Goal: Register for event/course

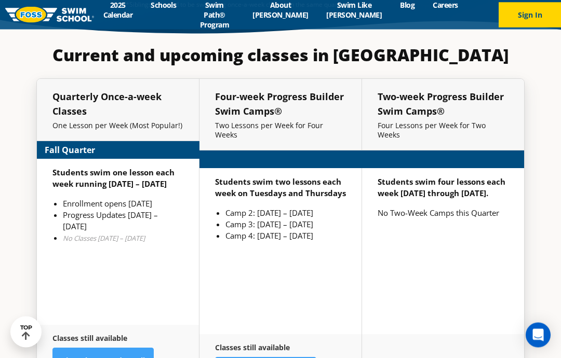
scroll to position [2356, 0]
click at [105, 348] on link "View Classes and Enroll" at bounding box center [102, 361] width 101 height 26
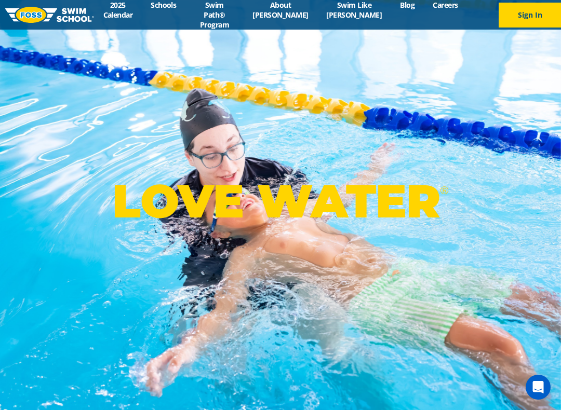
click at [176, 10] on link "Schools" at bounding box center [164, 5] width 44 height 10
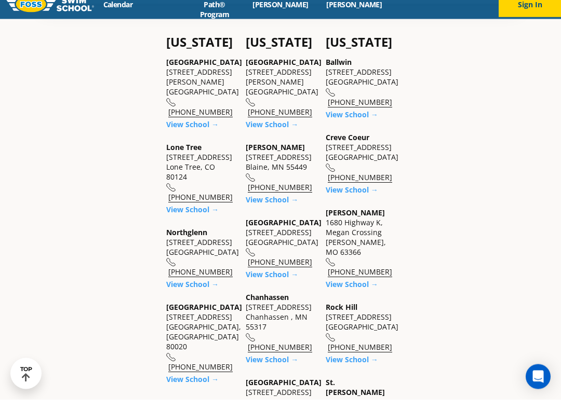
scroll to position [367, 0]
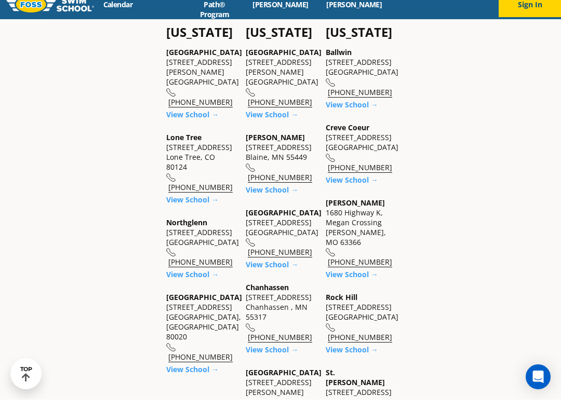
click at [192, 205] on link "View School →" at bounding box center [192, 210] width 52 height 10
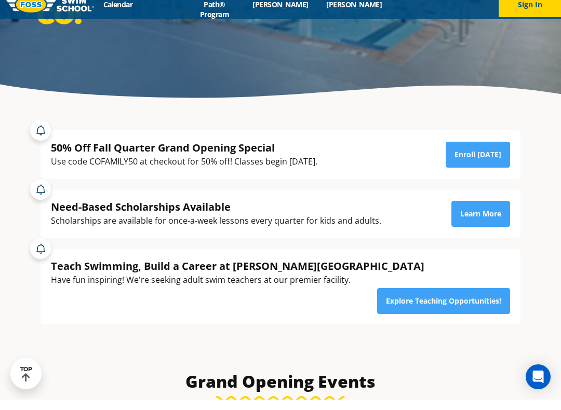
scroll to position [180, 0]
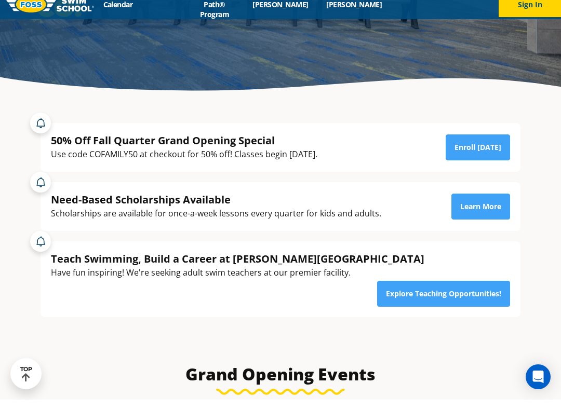
click at [483, 220] on link "Learn More" at bounding box center [480, 217] width 59 height 26
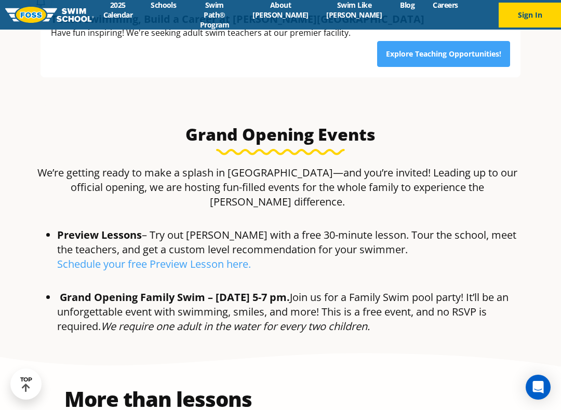
scroll to position [430, 0]
click at [186, 257] on link "Schedule your free Preview Lesson he" at bounding box center [147, 264] width 181 height 14
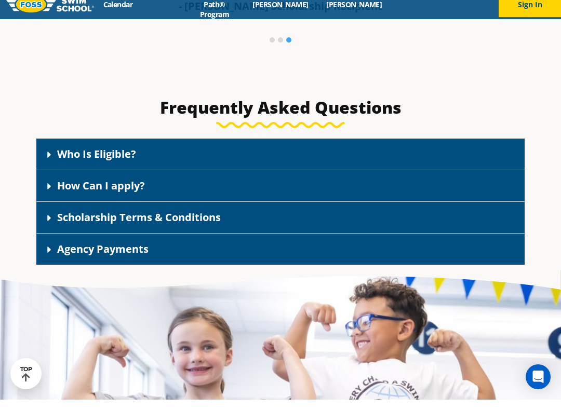
scroll to position [1389, 0]
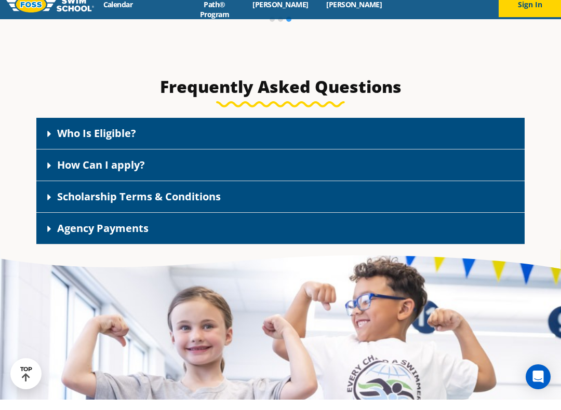
click at [52, 139] on span at bounding box center [52, 144] width 10 height 11
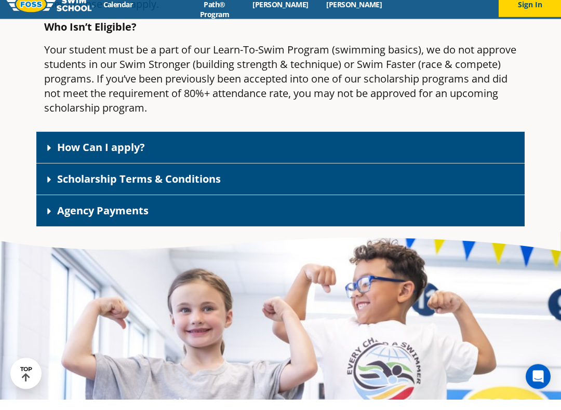
scroll to position [1777, 0]
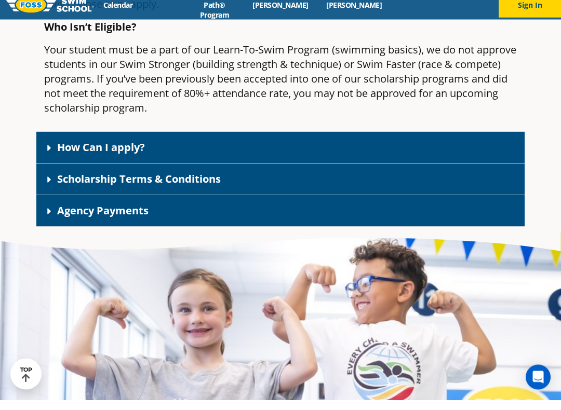
click at [49, 158] on icon at bounding box center [49, 158] width 10 height 10
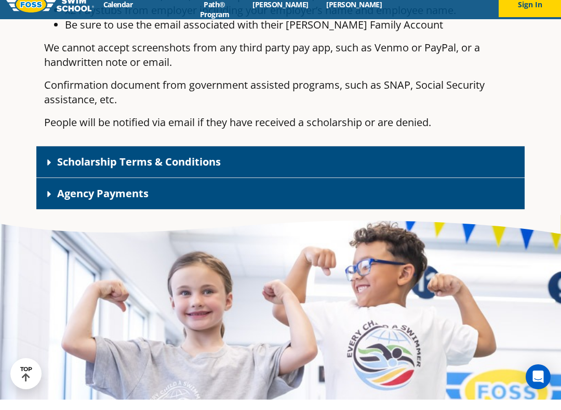
click at [45, 178] on icon at bounding box center [49, 173] width 10 height 10
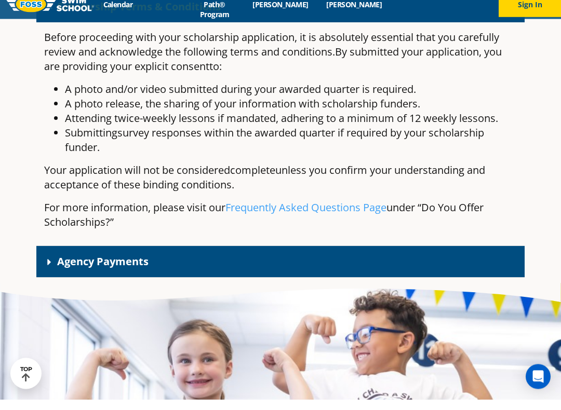
scroll to position [2337, 0]
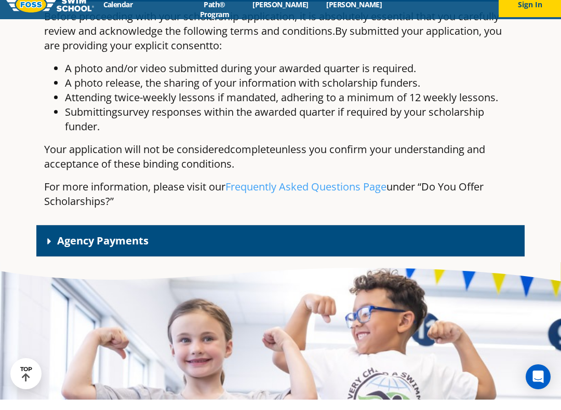
click at [55, 257] on span at bounding box center [52, 251] width 10 height 11
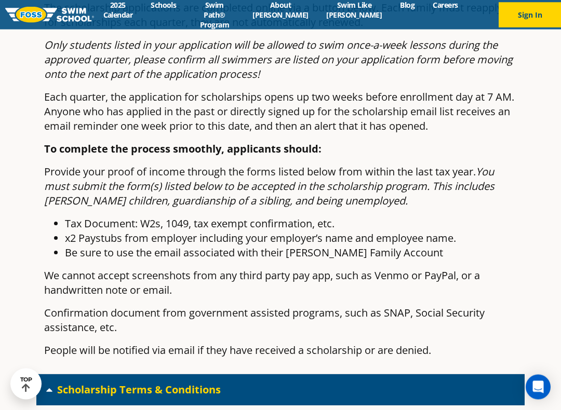
scroll to position [1857, 0]
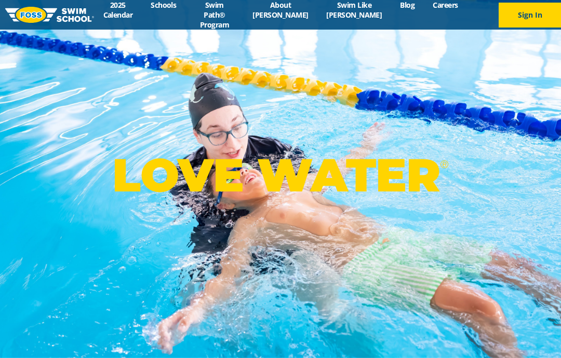
click at [530, 15] on button "Sign In" at bounding box center [529, 15] width 62 height 25
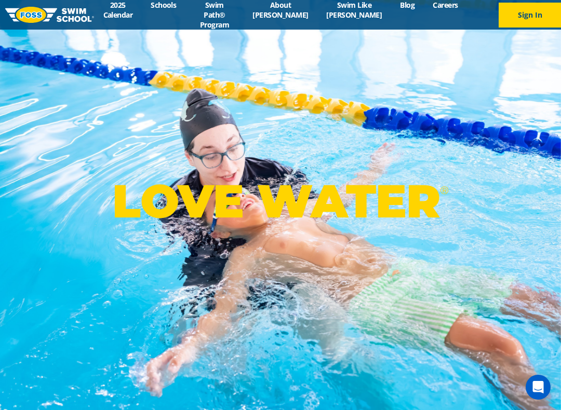
click at [124, 11] on link "2025 Calendar" at bounding box center [118, 10] width 48 height 20
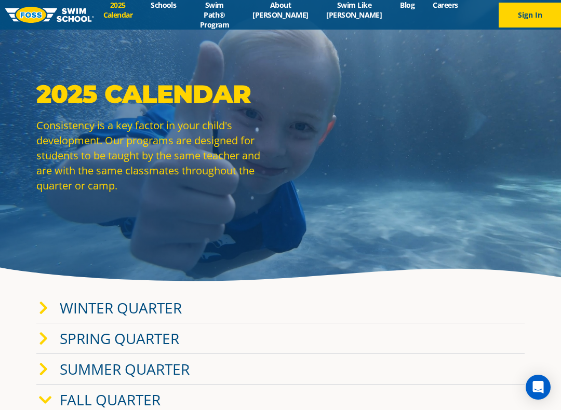
click at [238, 15] on link "Swim Path® Program" at bounding box center [214, 15] width 58 height 30
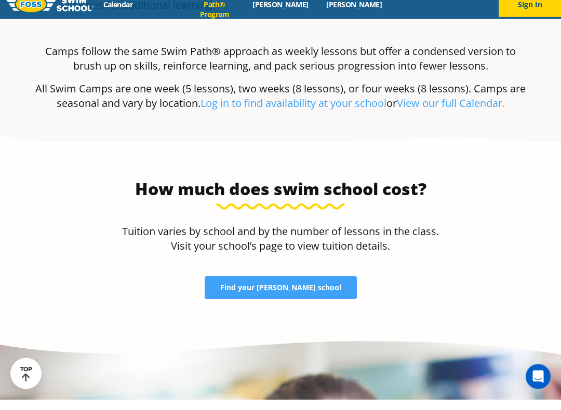
scroll to position [2069, 0]
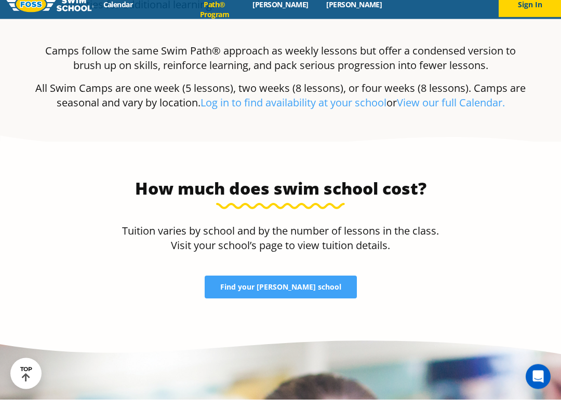
click at [278, 294] on span "Find your [PERSON_NAME] school" at bounding box center [280, 297] width 121 height 7
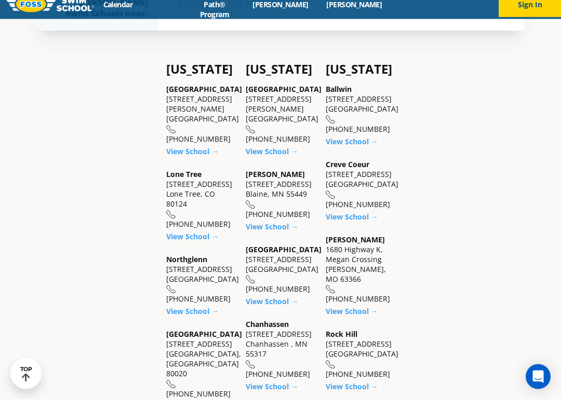
scroll to position [336, 0]
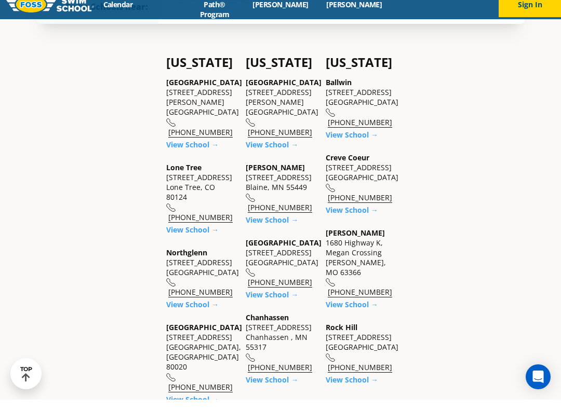
click at [198, 235] on link "View School →" at bounding box center [192, 240] width 52 height 10
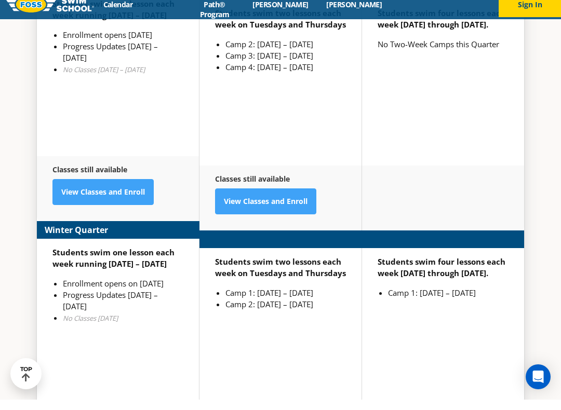
scroll to position [2555, 0]
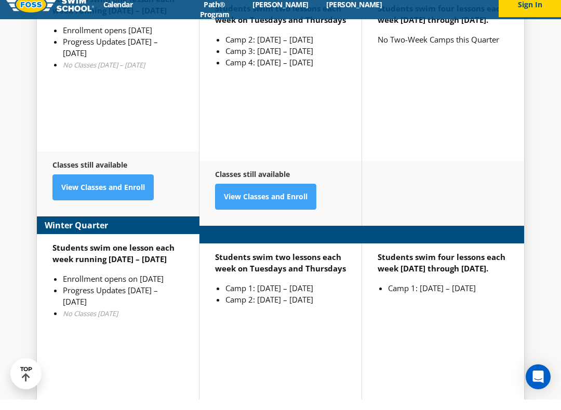
click at [88, 185] on link "View Classes and Enroll" at bounding box center [102, 198] width 101 height 26
